Goal: Navigation & Orientation: Find specific page/section

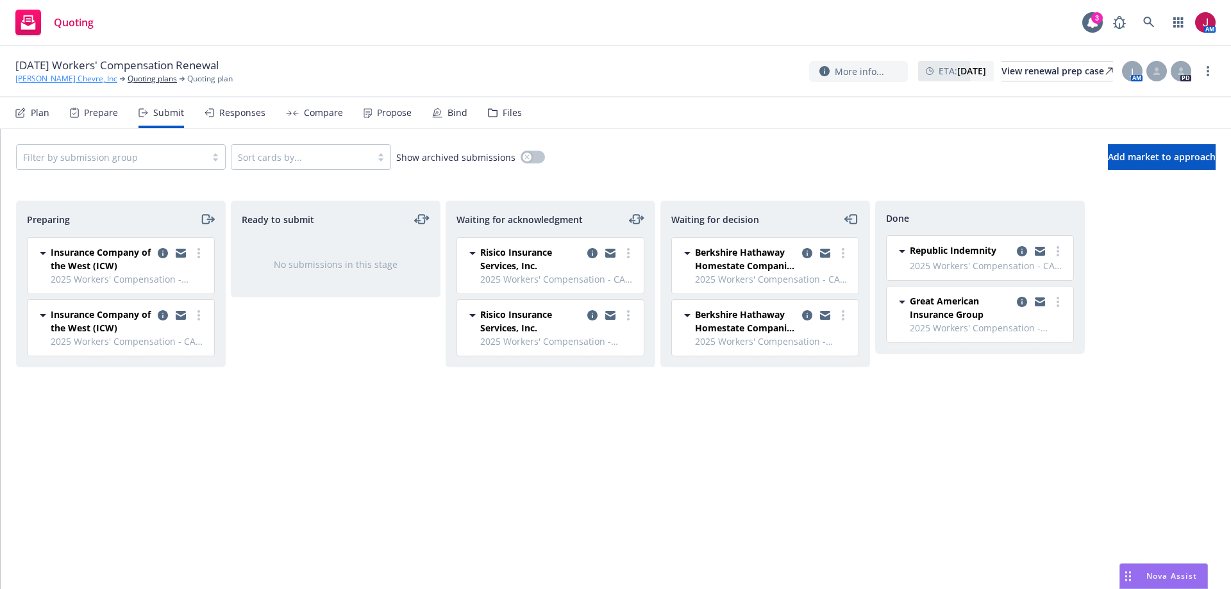
click at [63, 78] on link "[PERSON_NAME] Chevre, Inc" at bounding box center [66, 79] width 102 height 12
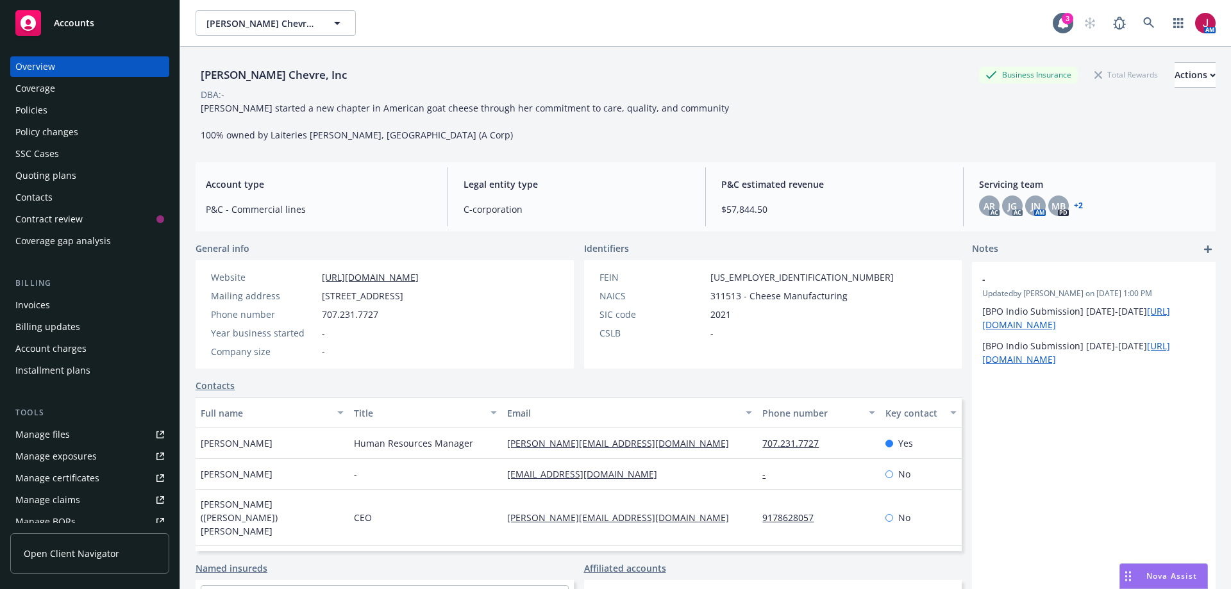
click at [67, 118] on div "Policies" at bounding box center [89, 110] width 149 height 21
